Goal: Transaction & Acquisition: Purchase product/service

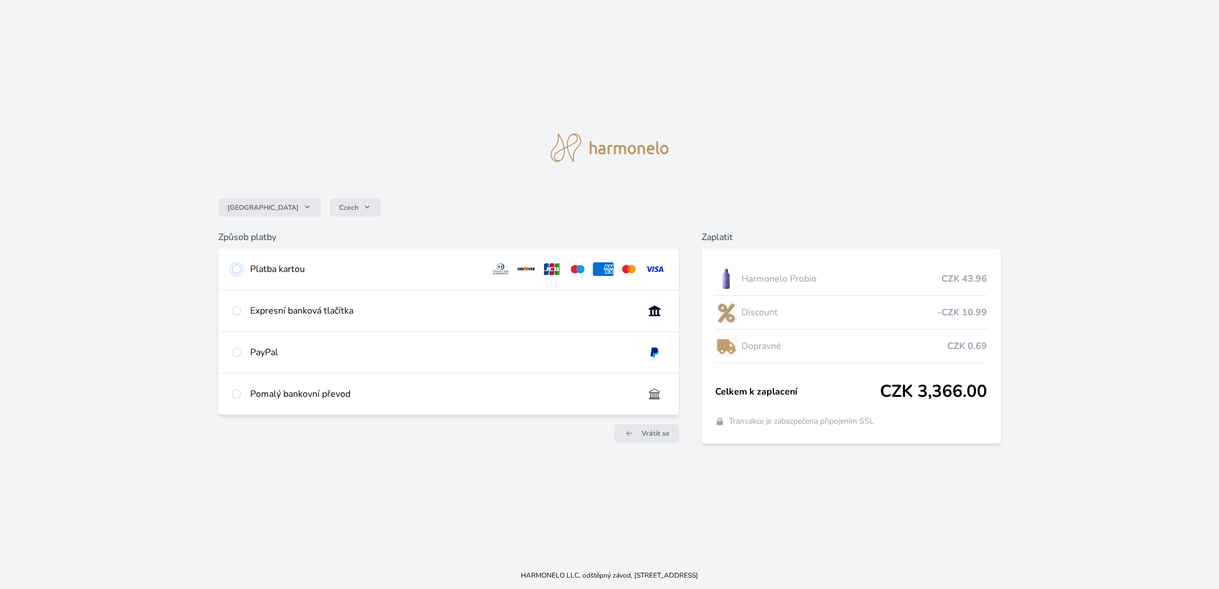
click at [235, 269] on input "radio" at bounding box center [236, 268] width 9 height 9
radio input "true"
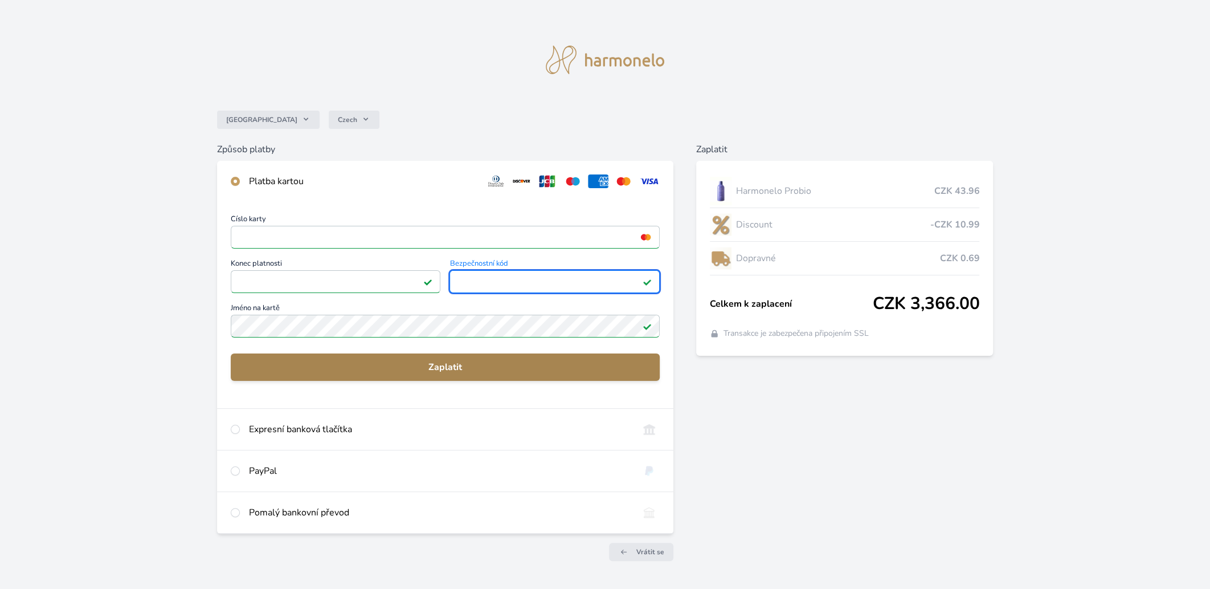
click at [440, 366] on span "Zaplatit" at bounding box center [445, 367] width 411 height 14
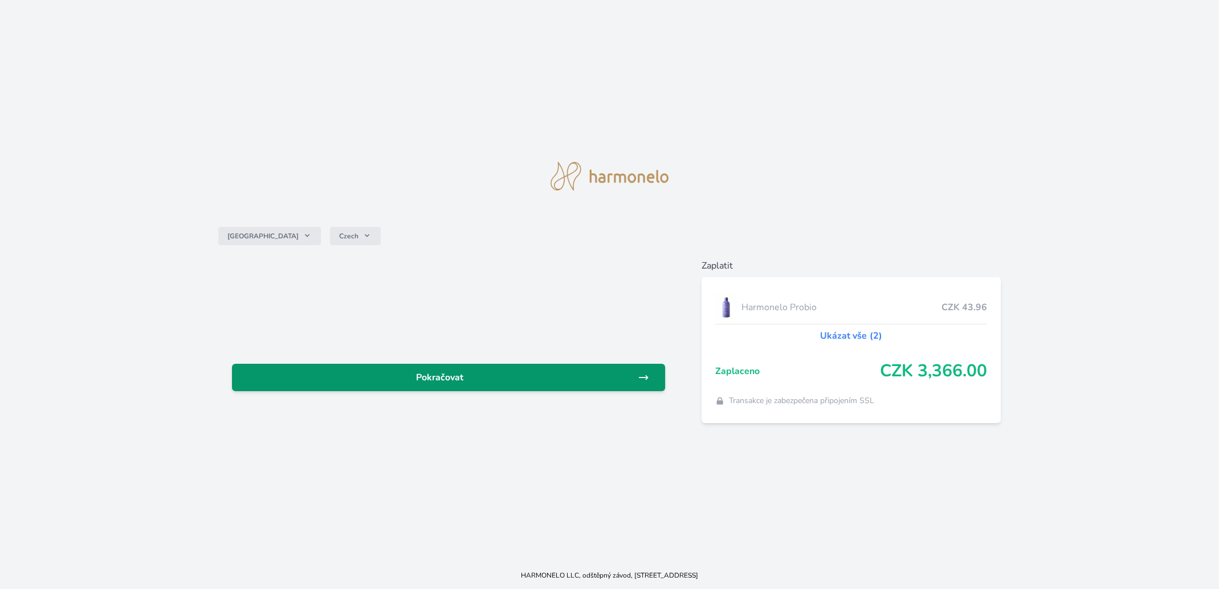
click at [432, 379] on span "Pokračovat" at bounding box center [439, 377] width 397 height 14
